Goal: Information Seeking & Learning: Get advice/opinions

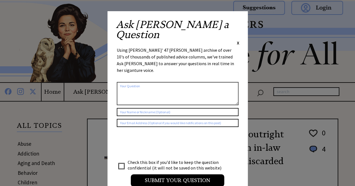
click at [238, 40] on span "X" at bounding box center [238, 43] width 3 height 6
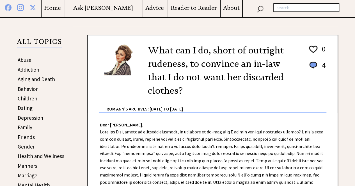
scroll to position [112, 0]
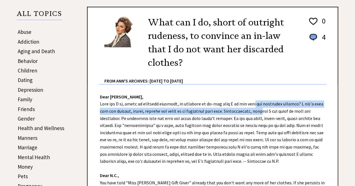
drag, startPoint x: 249, startPoint y: 106, endPoint x: 252, endPoint y: 110, distance: 4.4
click at [252, 110] on div "Dear [PERSON_NAME], Dear N.C., You have told "Miss Bountiful Gift Giver" alread…" at bounding box center [212, 165] width 250 height 160
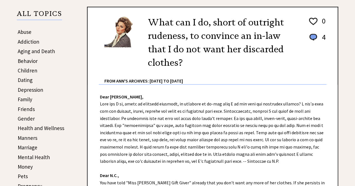
click at [221, 113] on div "Dear [PERSON_NAME], Dear N.C., You have told "Miss Bountiful Gift Giver" alread…" at bounding box center [212, 165] width 250 height 160
click at [120, 121] on div "Dear [PERSON_NAME], Dear N.C., You have told "Miss Bountiful Gift Giver" alread…" at bounding box center [212, 165] width 250 height 160
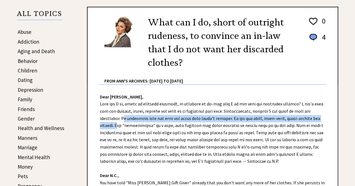
drag, startPoint x: 120, startPoint y: 121, endPoint x: 117, endPoint y: 126, distance: 6.7
click at [117, 126] on div "Dear [PERSON_NAME], Dear N.C., You have told "Miss Bountiful Gift Giver" alread…" at bounding box center [212, 165] width 250 height 160
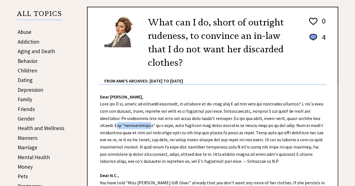
drag, startPoint x: 117, startPoint y: 126, endPoint x: 146, endPoint y: 126, distance: 29.7
click at [146, 126] on div "Dear [PERSON_NAME], Dear N.C., You have told "Miss Bountiful Gift Giver" alread…" at bounding box center [212, 165] width 250 height 160
click at [187, 120] on div "Dear [PERSON_NAME], Dear N.C., You have told "Miss Bountiful Gift Giver" alread…" at bounding box center [212, 165] width 250 height 160
click at [113, 133] on div "Dear [PERSON_NAME], Dear N.C., You have told "Miss Bountiful Gift Giver" alread…" at bounding box center [212, 165] width 250 height 160
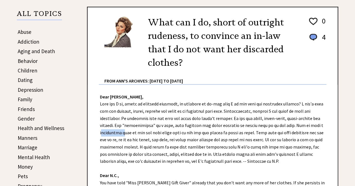
copy div "shopaholic"
click at [166, 134] on div "Dear [PERSON_NAME], Dear N.C., You have told "Miss Bountiful Gift Giver" alread…" at bounding box center [212, 165] width 250 height 160
click at [238, 131] on div "Dear [PERSON_NAME], Dear N.C., You have told "Miss Bountiful Gift Giver" alread…" at bounding box center [212, 165] width 250 height 160
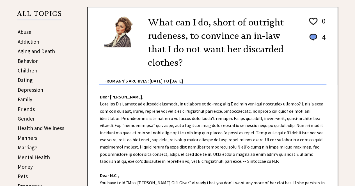
click at [262, 132] on div "Dear [PERSON_NAME], Dear N.C., You have told "Miss Bountiful Gift Giver" alread…" at bounding box center [212, 165] width 250 height 160
click at [114, 143] on div "Dear [PERSON_NAME], Dear N.C., You have told "Miss Bountiful Gift Giver" alread…" at bounding box center [212, 165] width 250 height 160
click at [115, 142] on div "Dear [PERSON_NAME], Dear N.C., You have told "Miss Bountiful Gift Giver" alread…" at bounding box center [212, 165] width 250 height 160
click at [139, 140] on div "Dear [PERSON_NAME], Dear N.C., You have told "Miss Bountiful Gift Giver" alread…" at bounding box center [212, 165] width 250 height 160
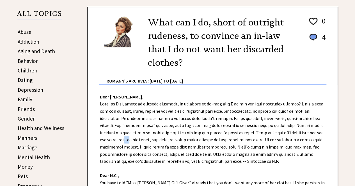
click at [139, 140] on div "Dear [PERSON_NAME], Dear N.C., You have told "Miss Bountiful Gift Giver" alread…" at bounding box center [212, 165] width 250 height 160
click at [174, 141] on div "Dear [PERSON_NAME], Dear N.C., You have told "Miss Bountiful Gift Giver" alread…" at bounding box center [212, 165] width 250 height 160
click at [184, 140] on div "Dear [PERSON_NAME], Dear N.C., You have told "Miss Bountiful Gift Giver" alread…" at bounding box center [212, 165] width 250 height 160
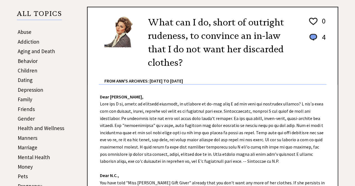
click at [215, 140] on div "Dear [PERSON_NAME], Dear N.C., You have told "Miss Bountiful Gift Giver" alread…" at bounding box center [212, 165] width 250 height 160
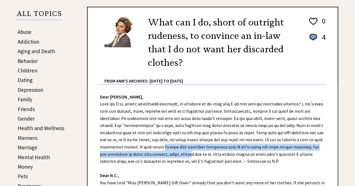
drag, startPoint x: 162, startPoint y: 147, endPoint x: 163, endPoint y: 155, distance: 7.9
click at [163, 155] on div "Dear [PERSON_NAME], Dear N.C., You have told "Miss Bountiful Gift Giver" alread…" at bounding box center [212, 165] width 250 height 160
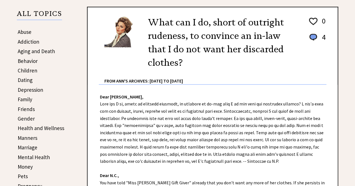
click at [165, 153] on div "Dear [PERSON_NAME], Dear N.C., You have told "Miss Bountiful Gift Giver" alread…" at bounding box center [212, 165] width 250 height 160
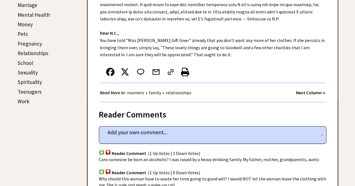
scroll to position [224, 0]
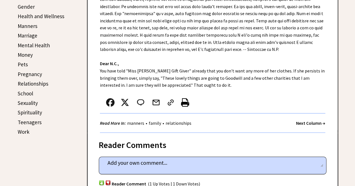
click at [139, 70] on div "Dear [PERSON_NAME], Dear N.C., You have told "Miss Bountiful Gift Giver" alread…" at bounding box center [212, 53] width 250 height 160
click at [167, 71] on div "Dear [PERSON_NAME], Dear N.C., You have told "Miss Bountiful Gift Giver" alread…" at bounding box center [212, 53] width 250 height 160
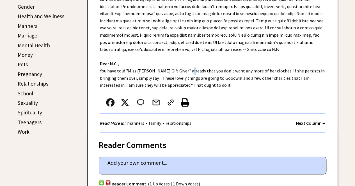
click at [182, 74] on div "Dear [PERSON_NAME], Dear N.C., You have told "Miss Bountiful Gift Giver" alread…" at bounding box center [212, 53] width 250 height 160
drag, startPoint x: 197, startPoint y: 71, endPoint x: 203, endPoint y: 74, distance: 6.8
click at [203, 74] on div "Dear [PERSON_NAME], Dear N.C., You have told "Miss Bountiful Gift Giver" alread…" at bounding box center [212, 53] width 250 height 160
drag, startPoint x: 218, startPoint y: 71, endPoint x: 220, endPoint y: 73, distance: 3.2
click at [220, 73] on div "Dear [PERSON_NAME], Dear N.C., You have told "Miss Bountiful Gift Giver" alread…" at bounding box center [212, 53] width 250 height 160
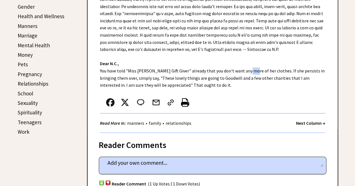
drag, startPoint x: 238, startPoint y: 68, endPoint x: 244, endPoint y: 73, distance: 7.8
click at [244, 73] on div "Dear [PERSON_NAME], Dear N.C., You have told "Miss Bountiful Gift Giver" alread…" at bounding box center [212, 53] width 250 height 160
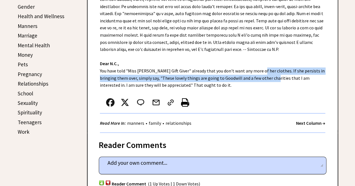
click at [261, 76] on div "Dear [PERSON_NAME], Dear N.C., You have told "Miss Bountiful Gift Giver" alread…" at bounding box center [212, 53] width 250 height 160
click at [270, 70] on div "Dear [PERSON_NAME], Dear N.C., You have told "Miss Bountiful Gift Giver" alread…" at bounding box center [212, 53] width 250 height 160
click at [272, 71] on div "Dear [PERSON_NAME], Dear N.C., You have told "Miss Bountiful Gift Giver" alread…" at bounding box center [212, 53] width 250 height 160
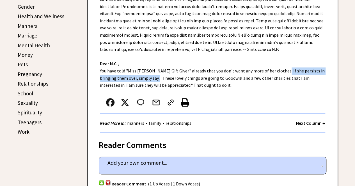
drag, startPoint x: 277, startPoint y: 74, endPoint x: 144, endPoint y: 78, distance: 133.2
click at [144, 78] on div "Dear [PERSON_NAME], Dear N.C., You have told "Miss Bountiful Gift Giver" alread…" at bounding box center [212, 53] width 250 height 160
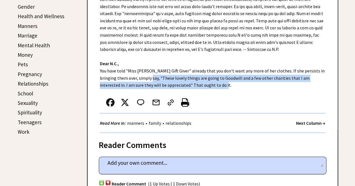
drag, startPoint x: 139, startPoint y: 78, endPoint x: 320, endPoint y: 83, distance: 180.9
click at [320, 83] on div "Dear [PERSON_NAME], Dear N.C., You have told "Miss Bountiful Gift Giver" alread…" at bounding box center [212, 53] width 250 height 160
click at [218, 83] on div "Dear [PERSON_NAME], Dear N.C., You have told "Miss Bountiful Gift Giver" alread…" at bounding box center [212, 53] width 250 height 160
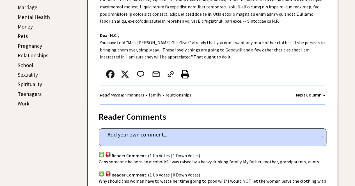
scroll to position [336, 0]
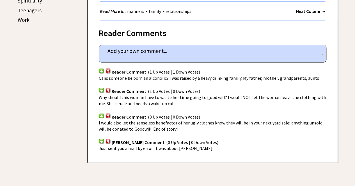
click at [217, 78] on span "Cans someone be born an alcoholic? I was raised by a heavy drinking family. My …" at bounding box center [209, 78] width 220 height 6
drag, startPoint x: 153, startPoint y: 77, endPoint x: 174, endPoint y: 74, distance: 20.7
click at [167, 76] on span "Cans someone be born an alcoholic? I was raised by a heavy drinking family. My …" at bounding box center [209, 78] width 220 height 6
drag, startPoint x: 249, startPoint y: 72, endPoint x: 258, endPoint y: 71, distance: 9.0
click at [258, 71] on div "Reader Comments home 2401 comment_tease Post Your Comment Reader Comment (1 Up …" at bounding box center [212, 92] width 251 height 142
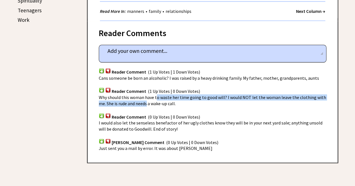
drag, startPoint x: 139, startPoint y: 101, endPoint x: 164, endPoint y: 98, distance: 25.3
click at [162, 98] on span "Why should this woman have to waste her time going to good will? I would NOT le…" at bounding box center [212, 101] width 227 height 12
click at [166, 97] on span "Why should this woman have to waste her time going to good will? I would NOT le…" at bounding box center [212, 101] width 227 height 12
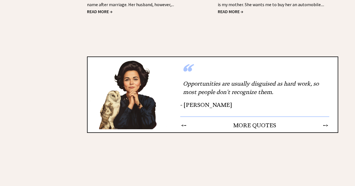
scroll to position [1065, 0]
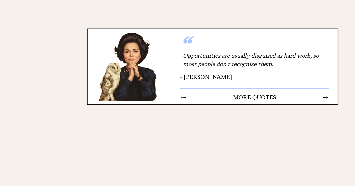
click at [323, 97] on td "→" at bounding box center [325, 97] width 6 height 7
click at [325, 98] on td "→" at bounding box center [325, 97] width 6 height 7
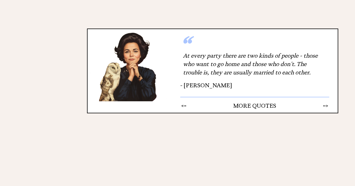
click at [326, 107] on td "→" at bounding box center [325, 105] width 6 height 7
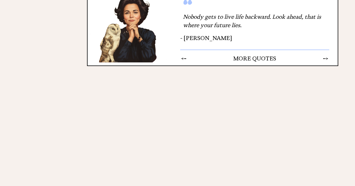
scroll to position [1093, 0]
